Goal: Find specific page/section: Find specific page/section

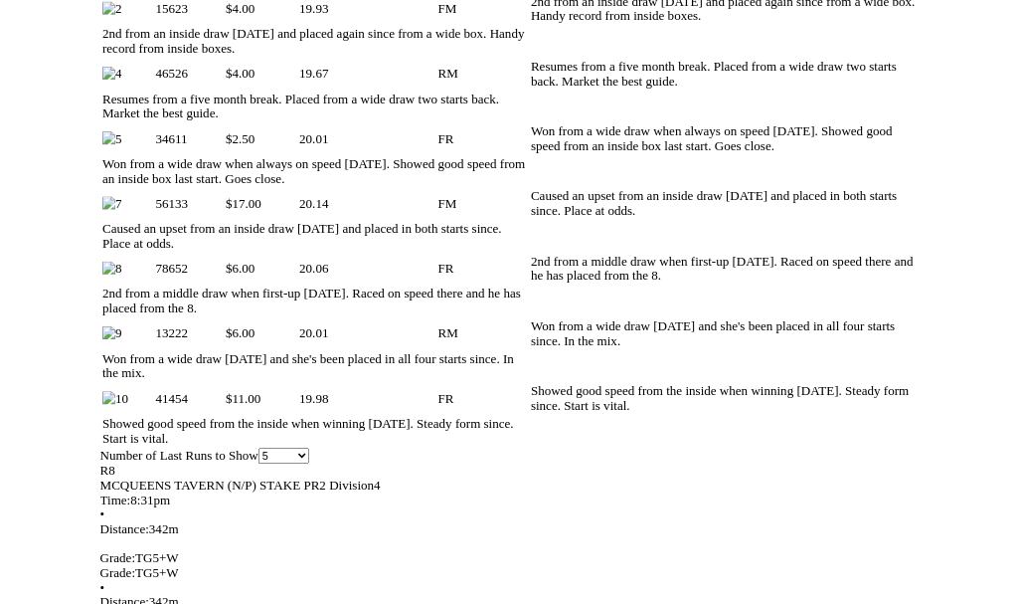
scroll to position [1152, 0]
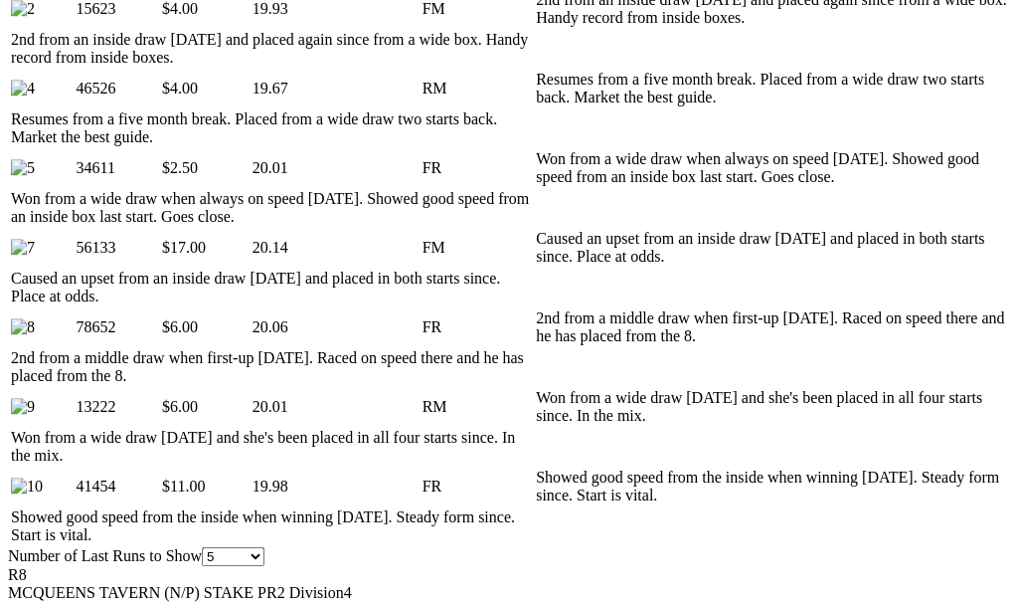
scroll to position [1207, 0]
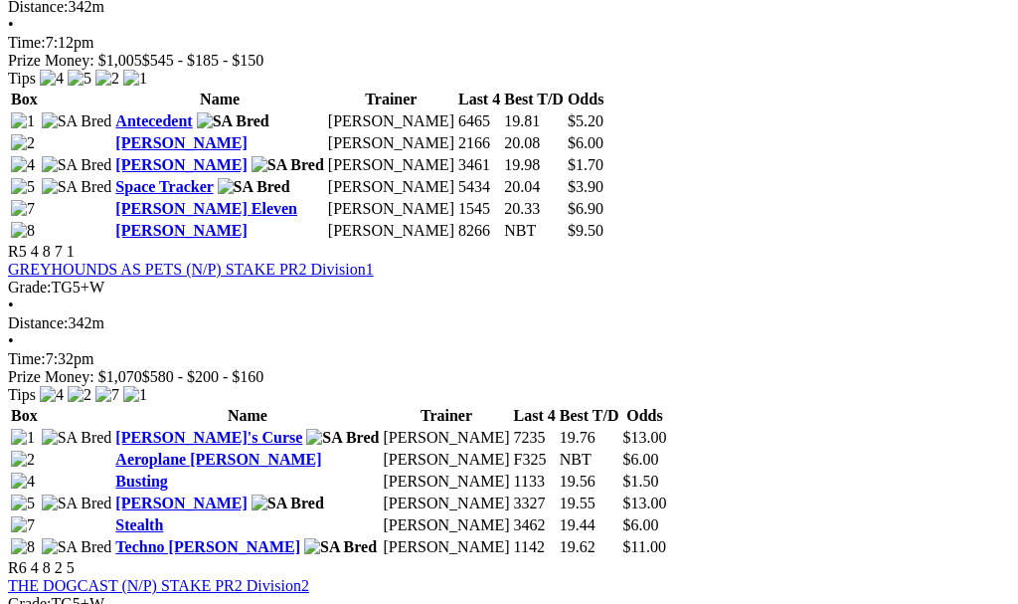
scroll to position [2040, 0]
